Goal: Task Accomplishment & Management: Use online tool/utility

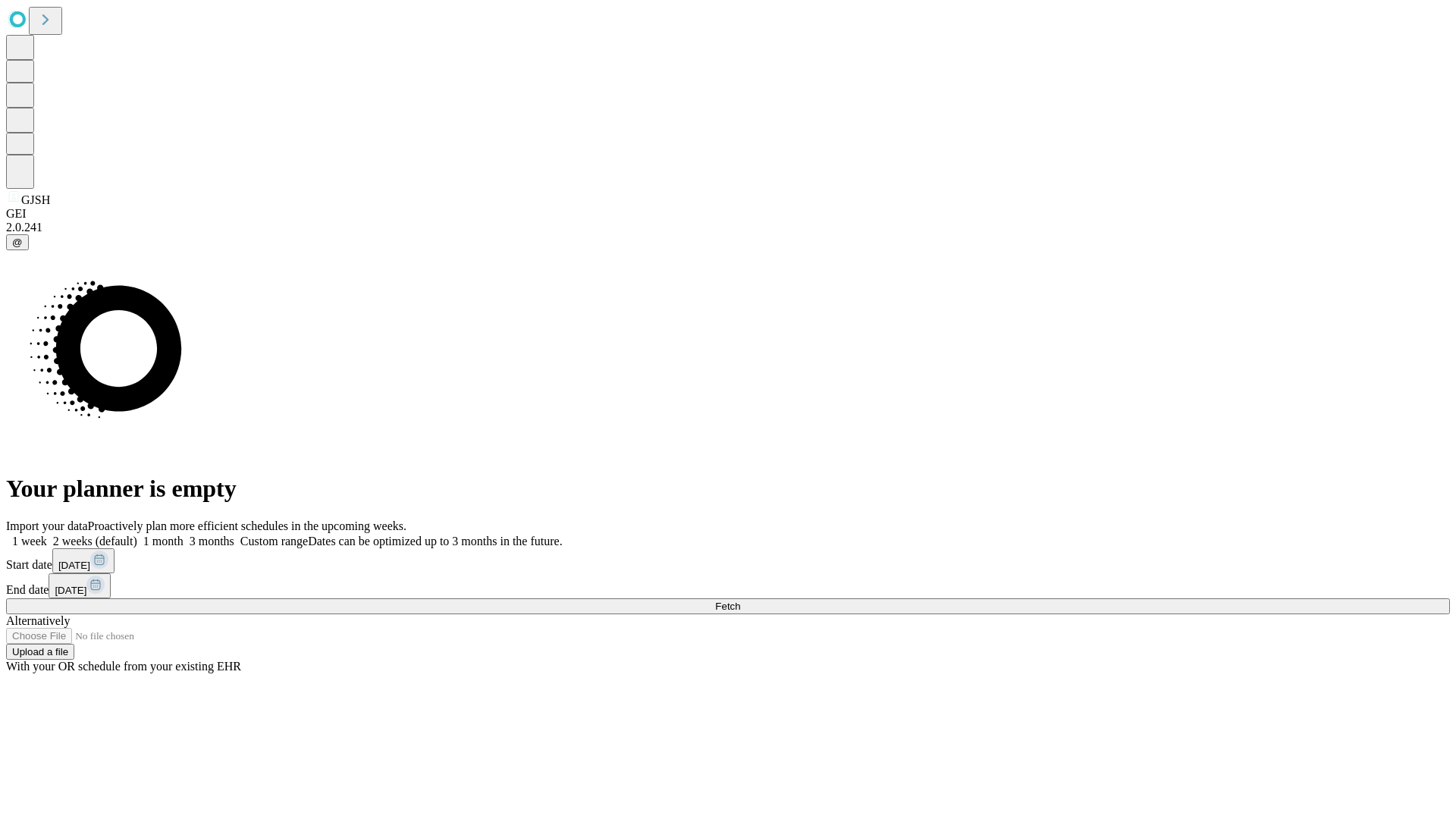
click at [740, 600] on span "Fetch" at bounding box center [727, 606] width 25 height 12
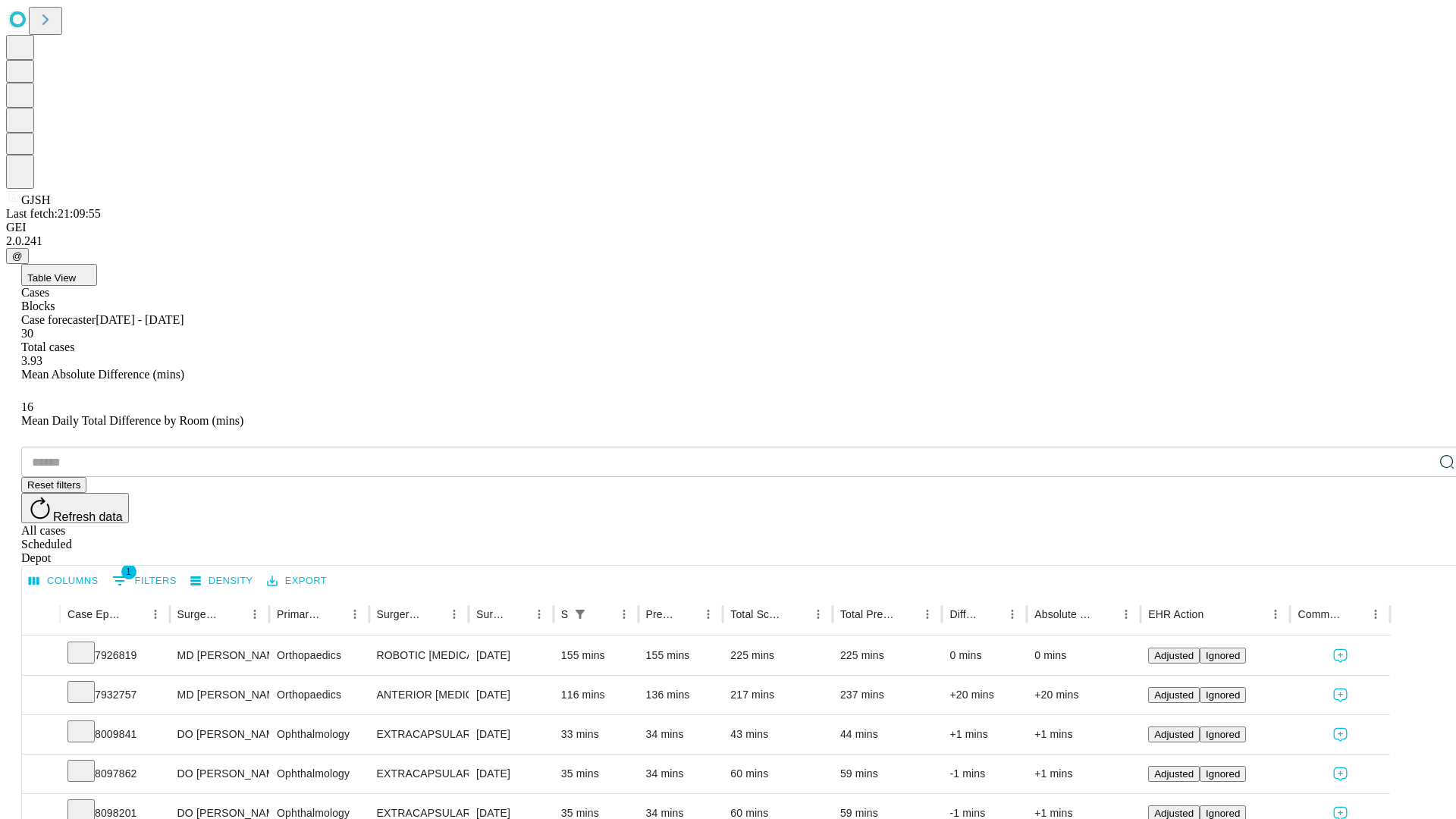
scroll to position [50, 0]
click at [88, 683] on icon at bounding box center [80, 691] width 15 height 15
